Goal: Task Accomplishment & Management: Use online tool/utility

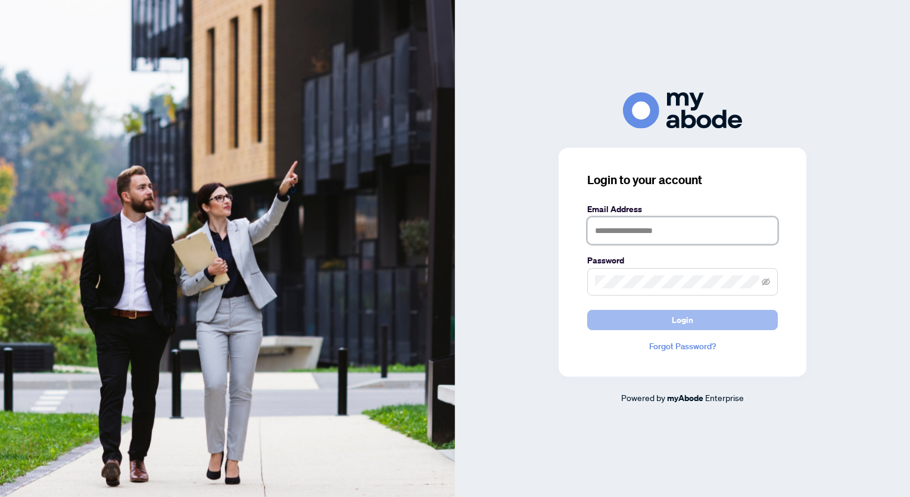
type input "**********"
click at [675, 323] on span "Login" at bounding box center [682, 319] width 21 height 19
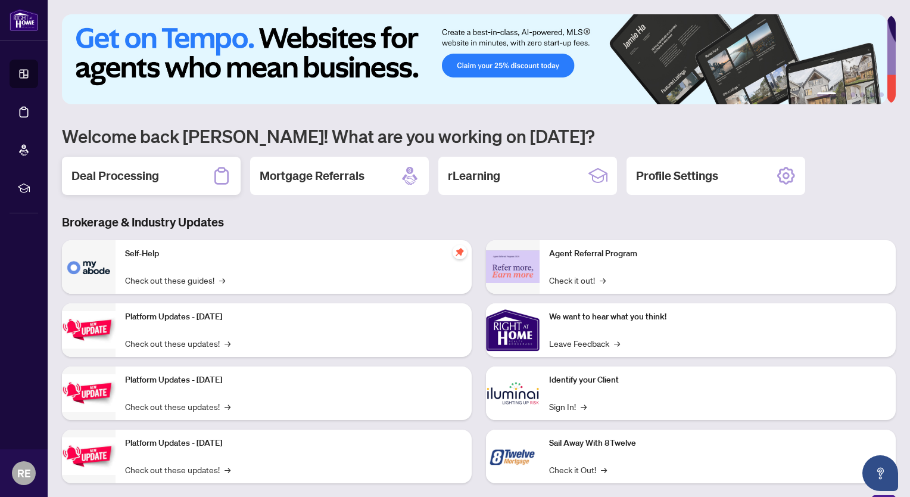
click at [100, 174] on h2 "Deal Processing" at bounding box center [115, 175] width 88 height 17
